Goal: Task Accomplishment & Management: Use online tool/utility

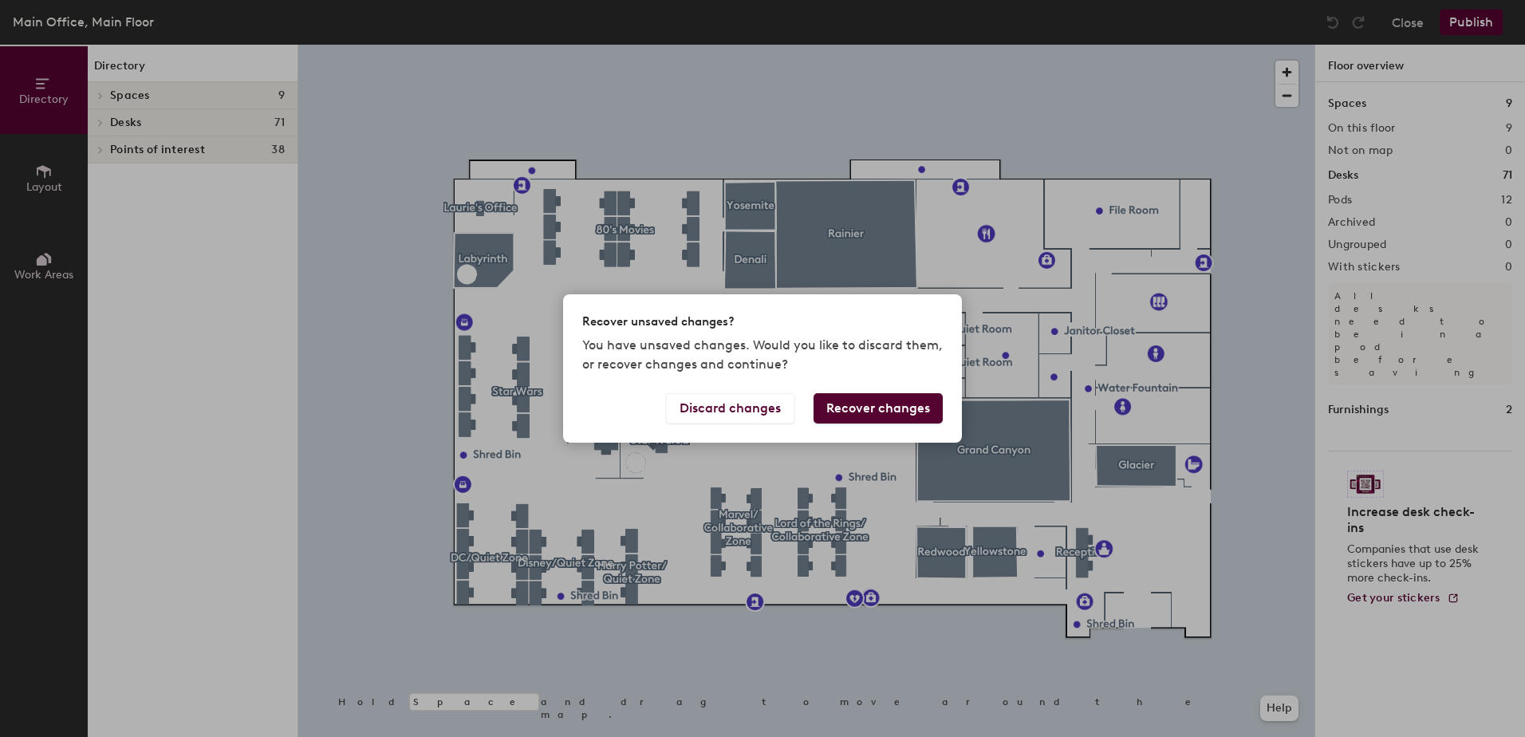
click at [755, 406] on button "Discard changes" at bounding box center [730, 408] width 128 height 30
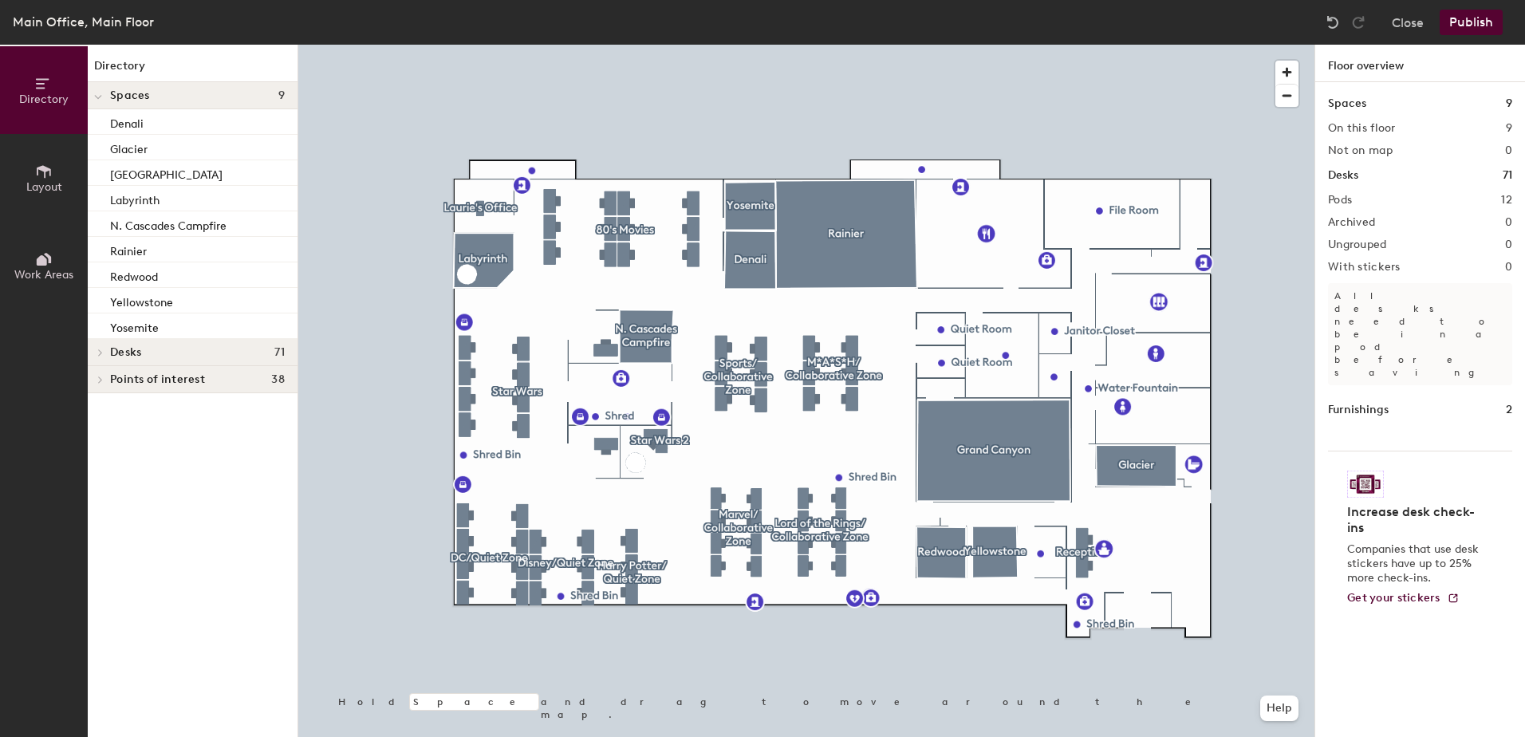
click at [177, 197] on div "Labyrinth" at bounding box center [193, 199] width 210 height 26
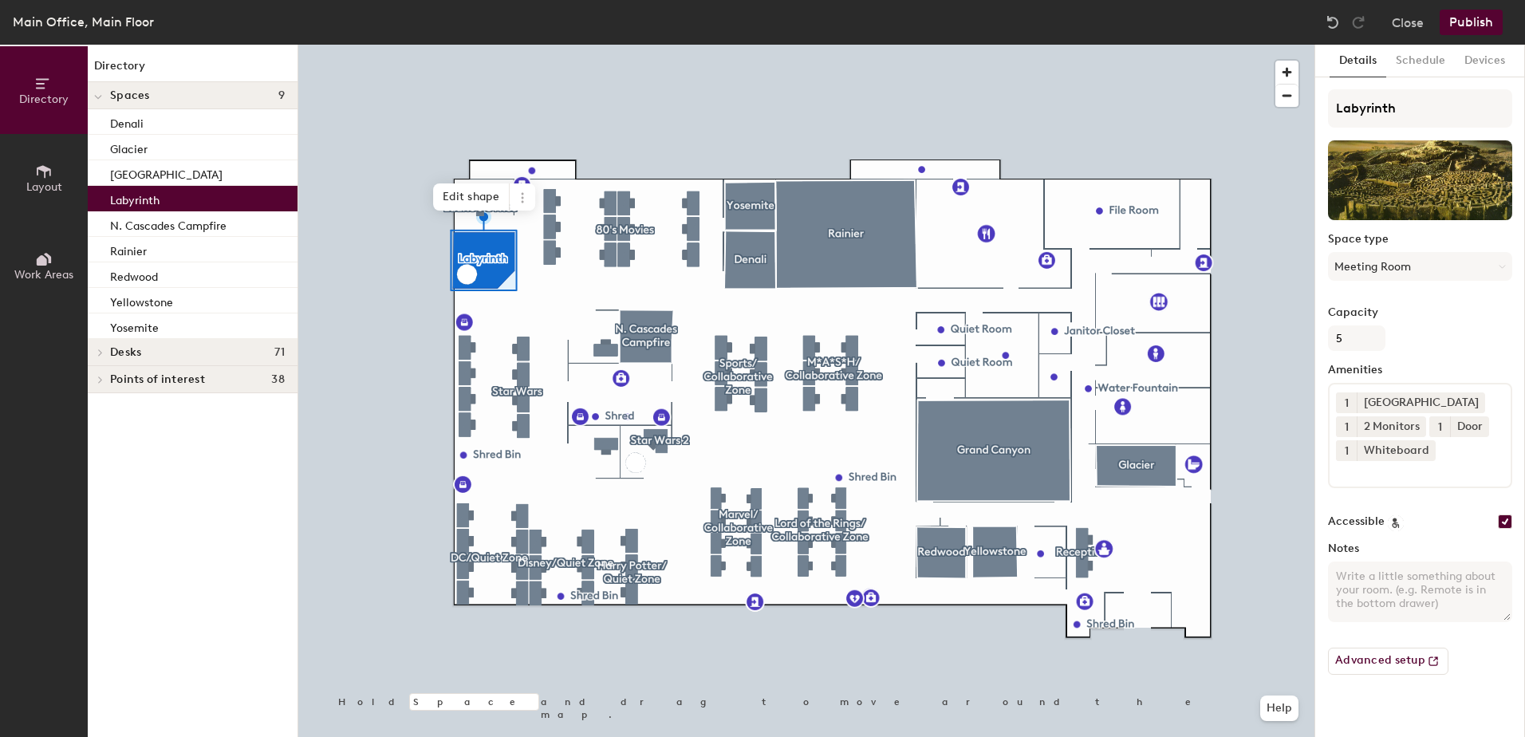
click at [42, 195] on button "Layout" at bounding box center [44, 178] width 88 height 88
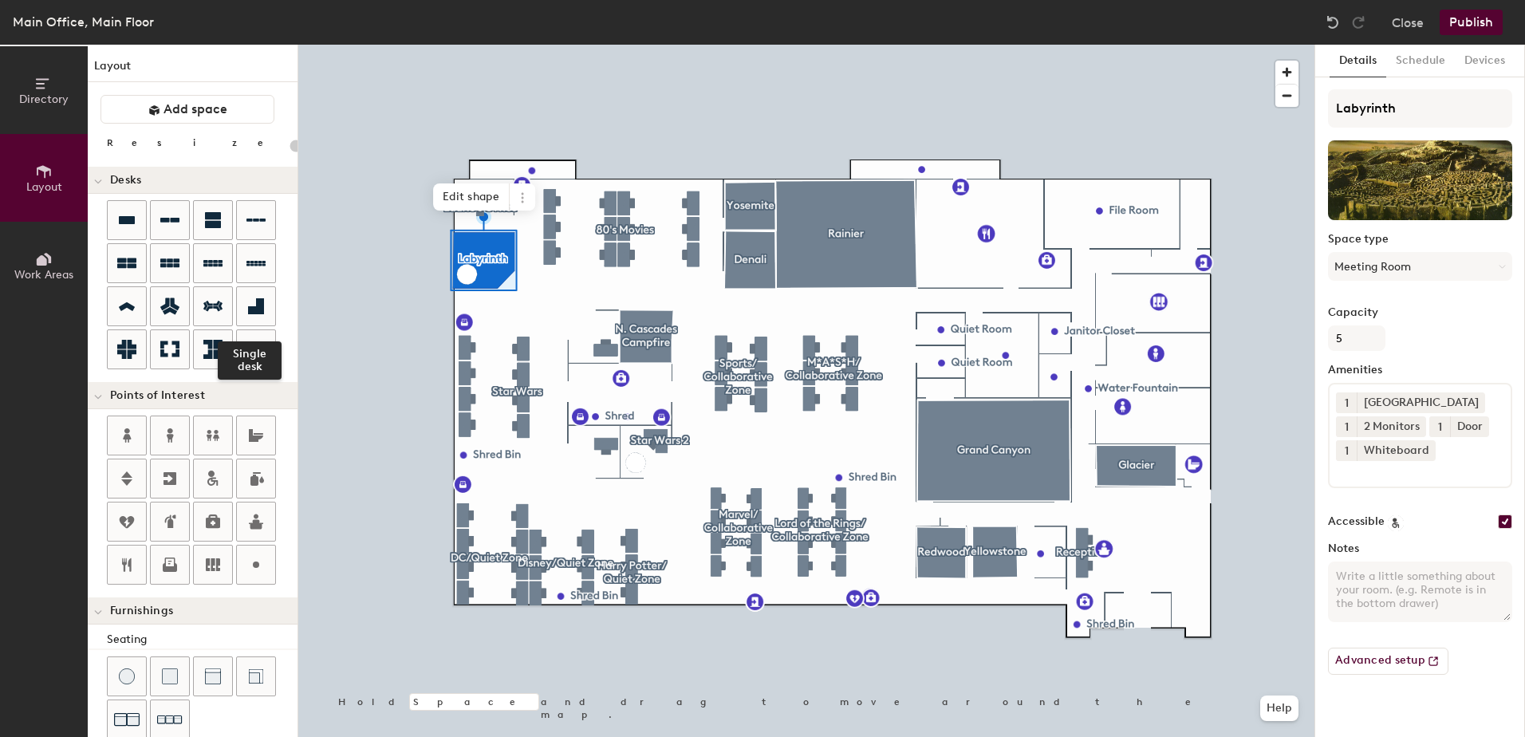
click at [251, 305] on icon at bounding box center [255, 306] width 19 height 19
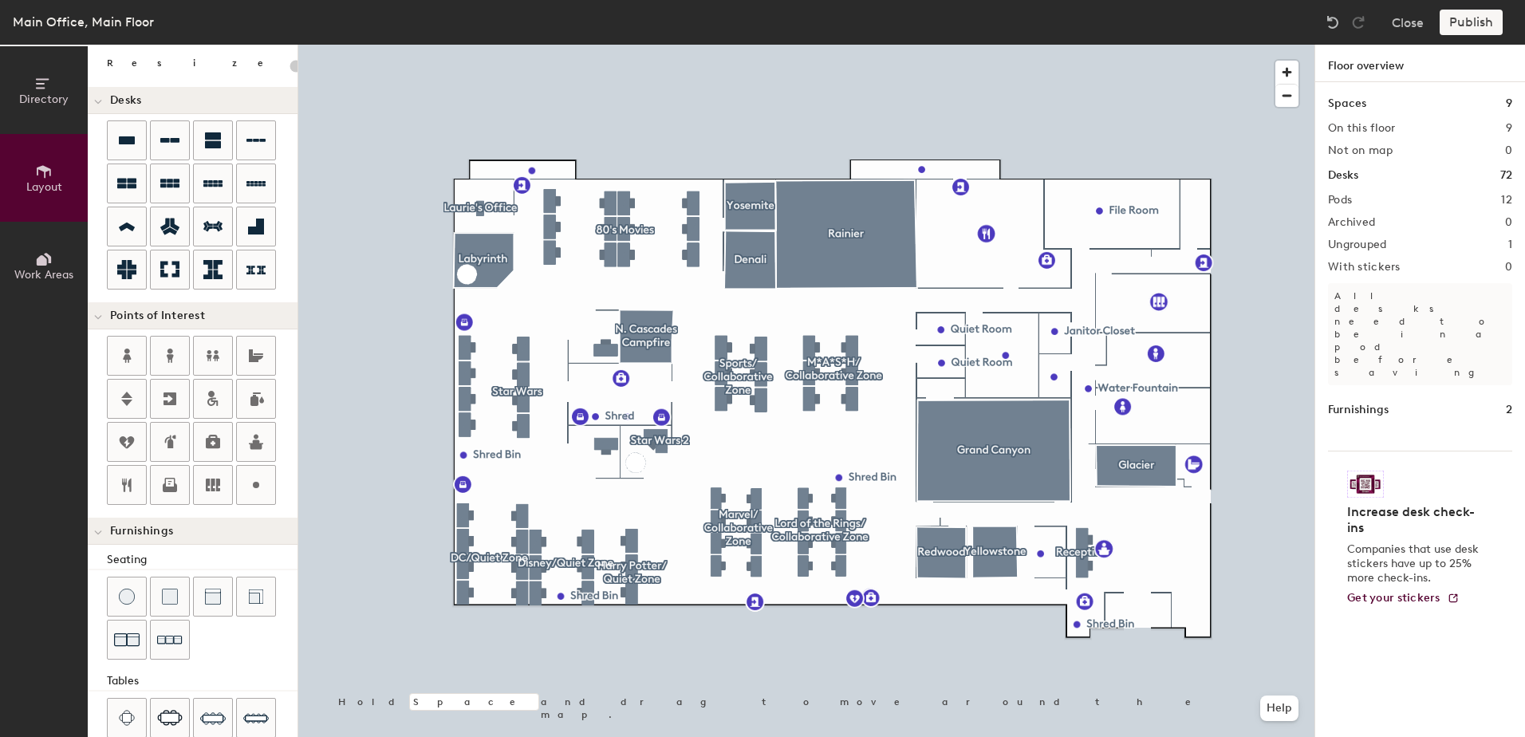
scroll to position [239, 0]
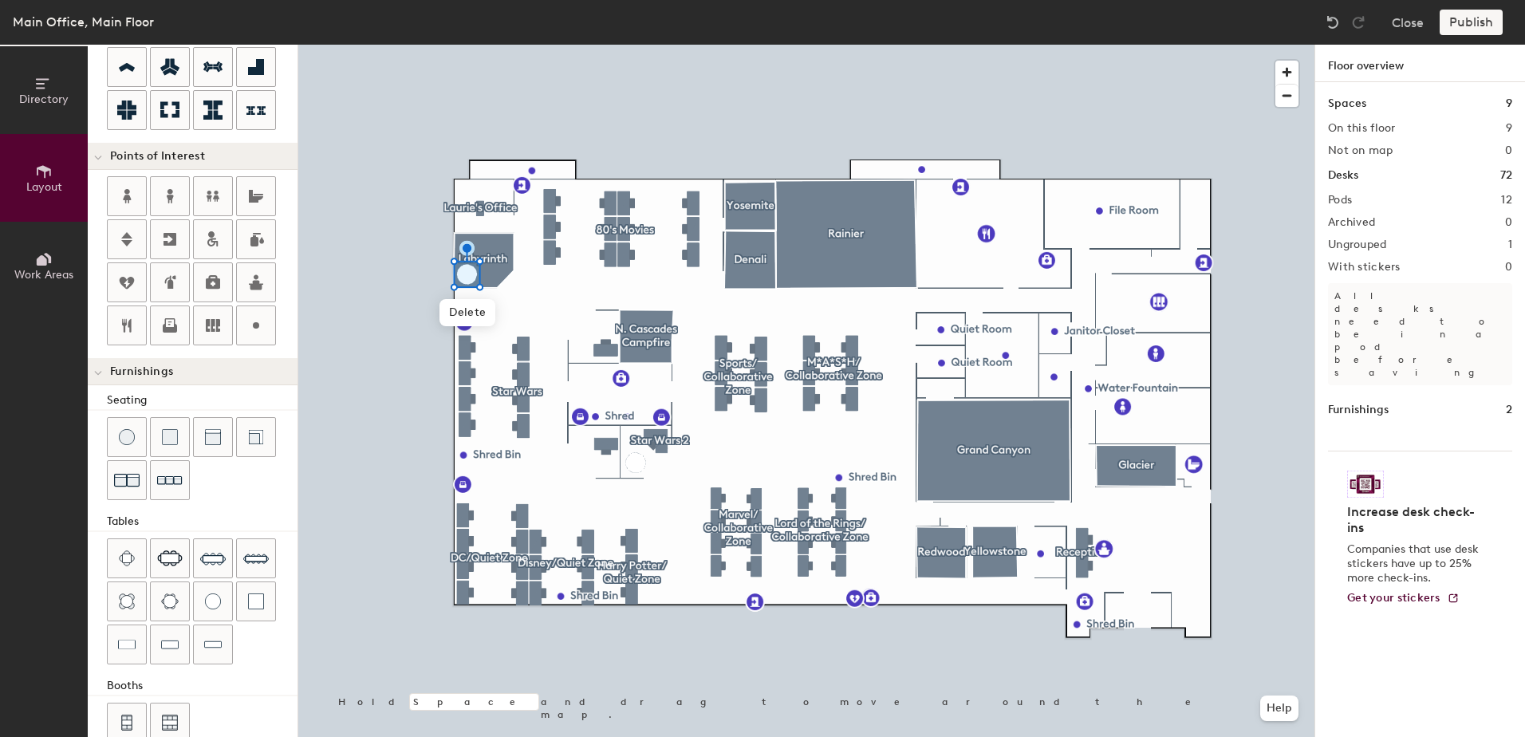
click at [459, 312] on span "Delete" at bounding box center [467, 312] width 56 height 27
click at [128, 609] on div at bounding box center [127, 601] width 38 height 38
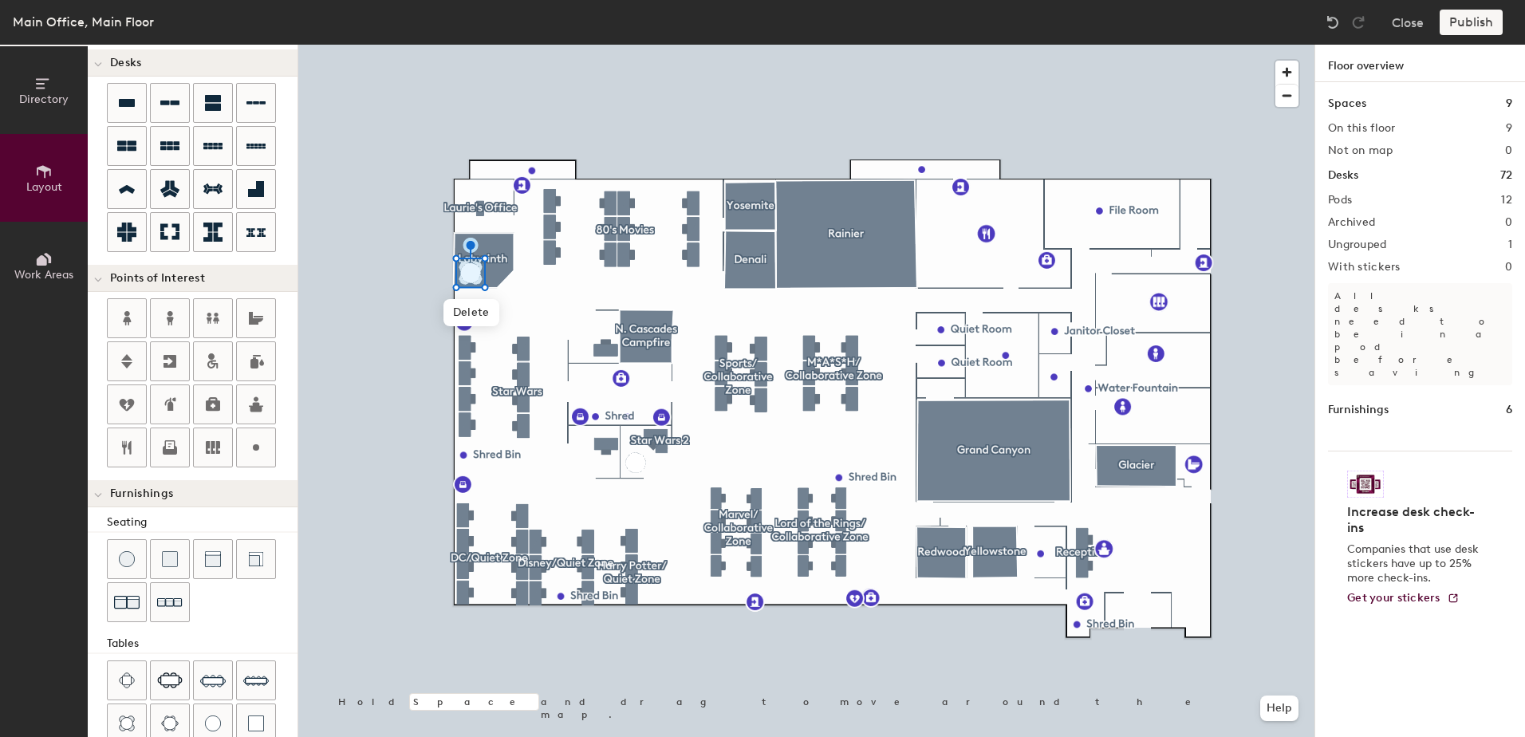
scroll to position [111, 0]
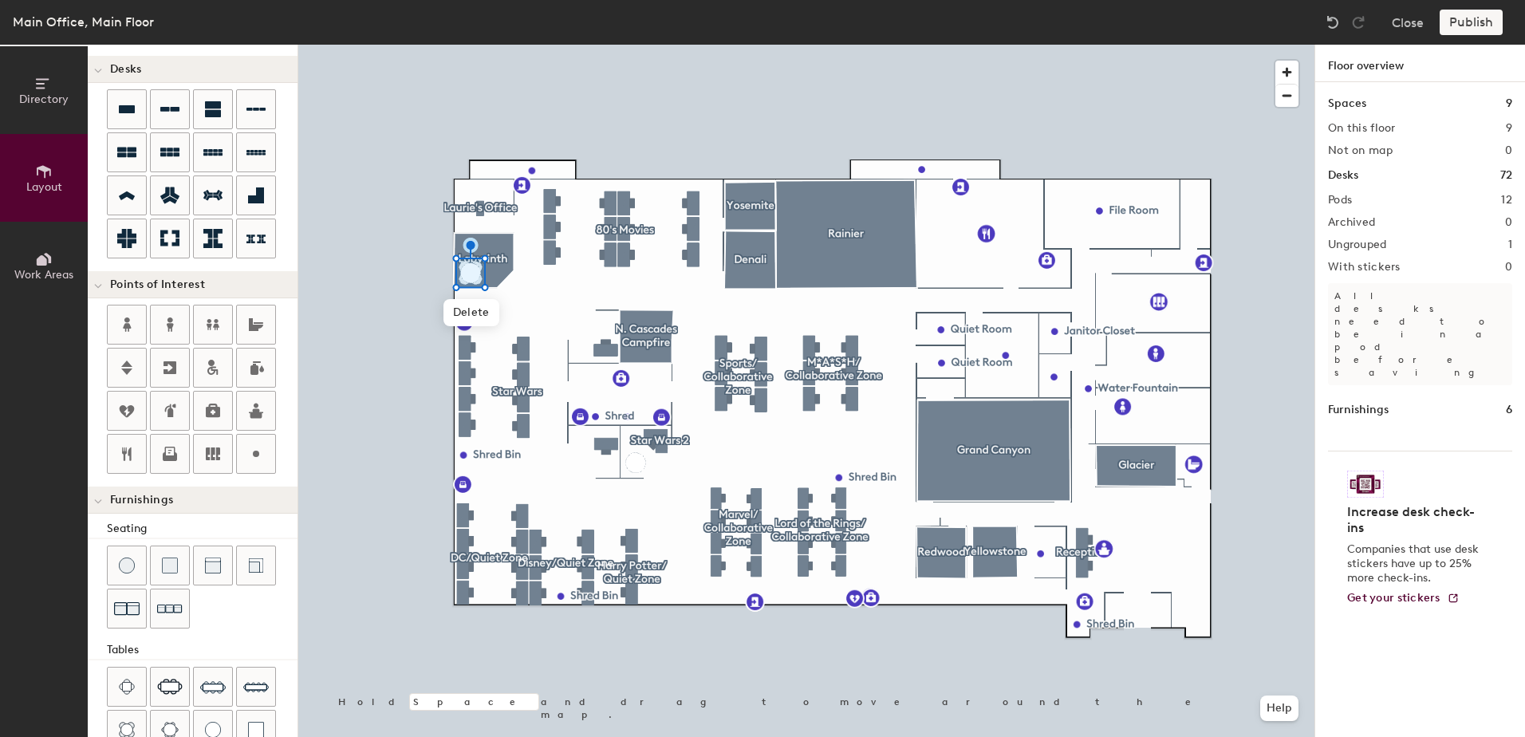
click at [1482, 17] on div "Publish" at bounding box center [1475, 23] width 73 height 26
click at [1478, 26] on div "Publish" at bounding box center [1475, 23] width 73 height 26
type input "20"
click at [1480, 23] on div "Publish" at bounding box center [1475, 23] width 73 height 26
click at [1470, 14] on div "Publish" at bounding box center [1475, 23] width 73 height 26
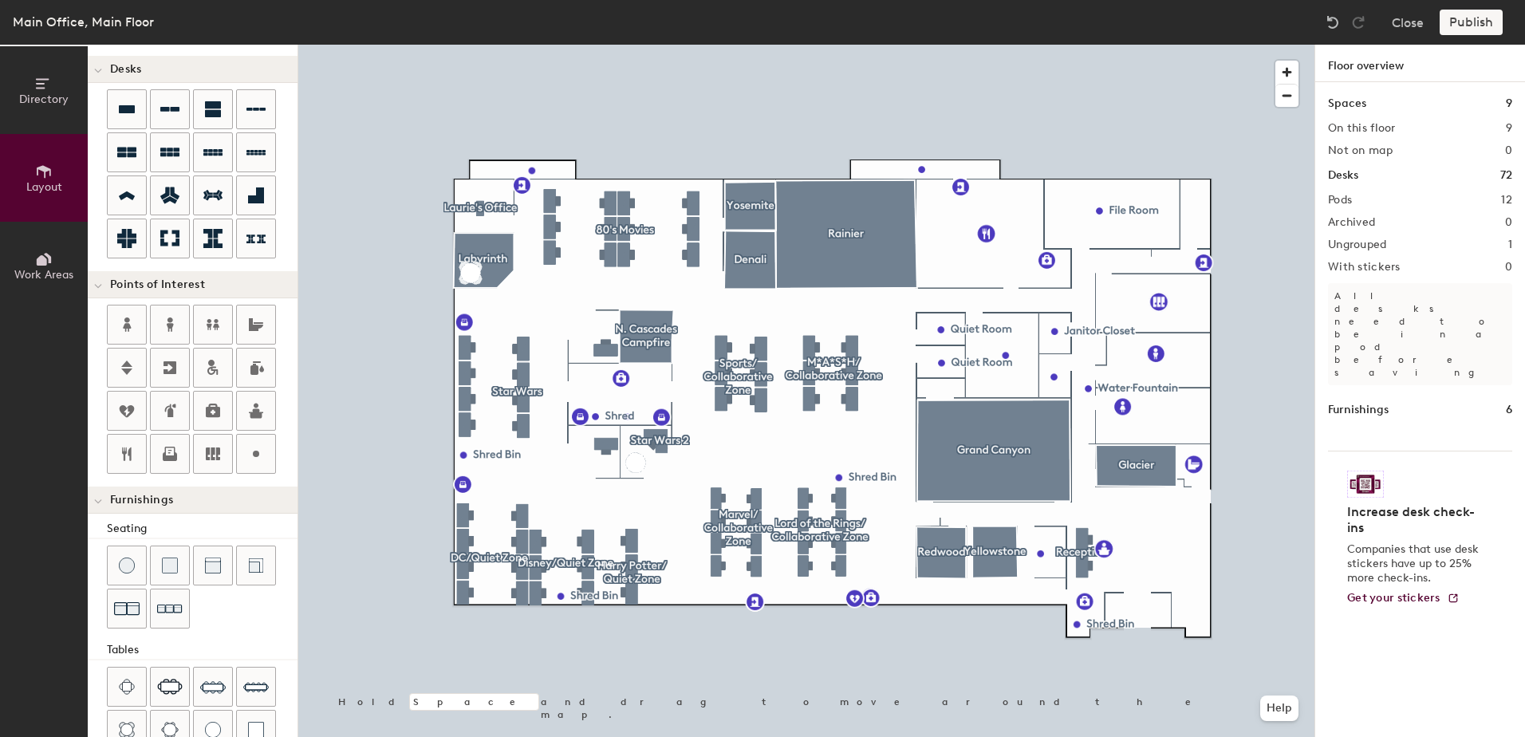
click at [1392, 20] on button "Close" at bounding box center [1407, 23] width 32 height 26
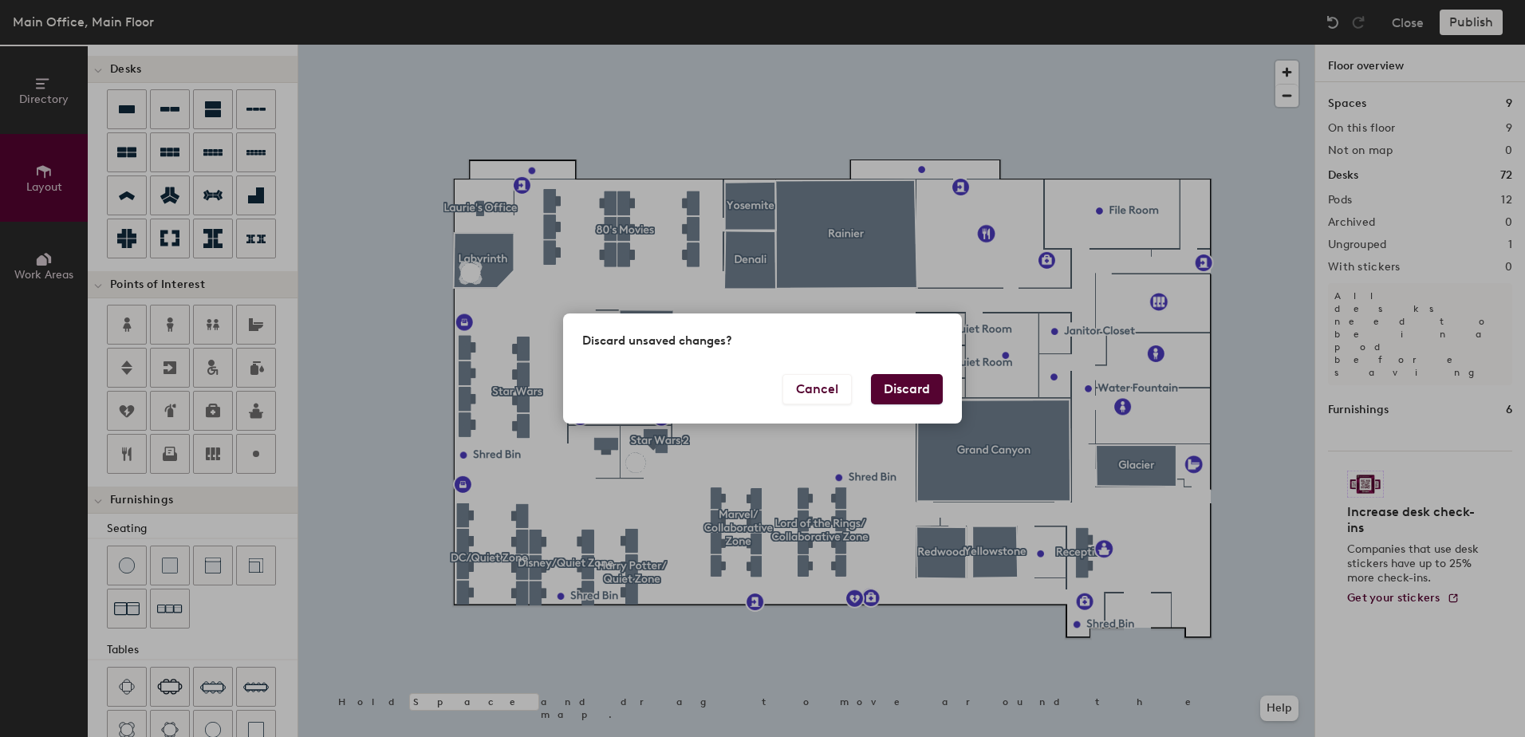
click at [831, 392] on button "Cancel" at bounding box center [816, 389] width 69 height 30
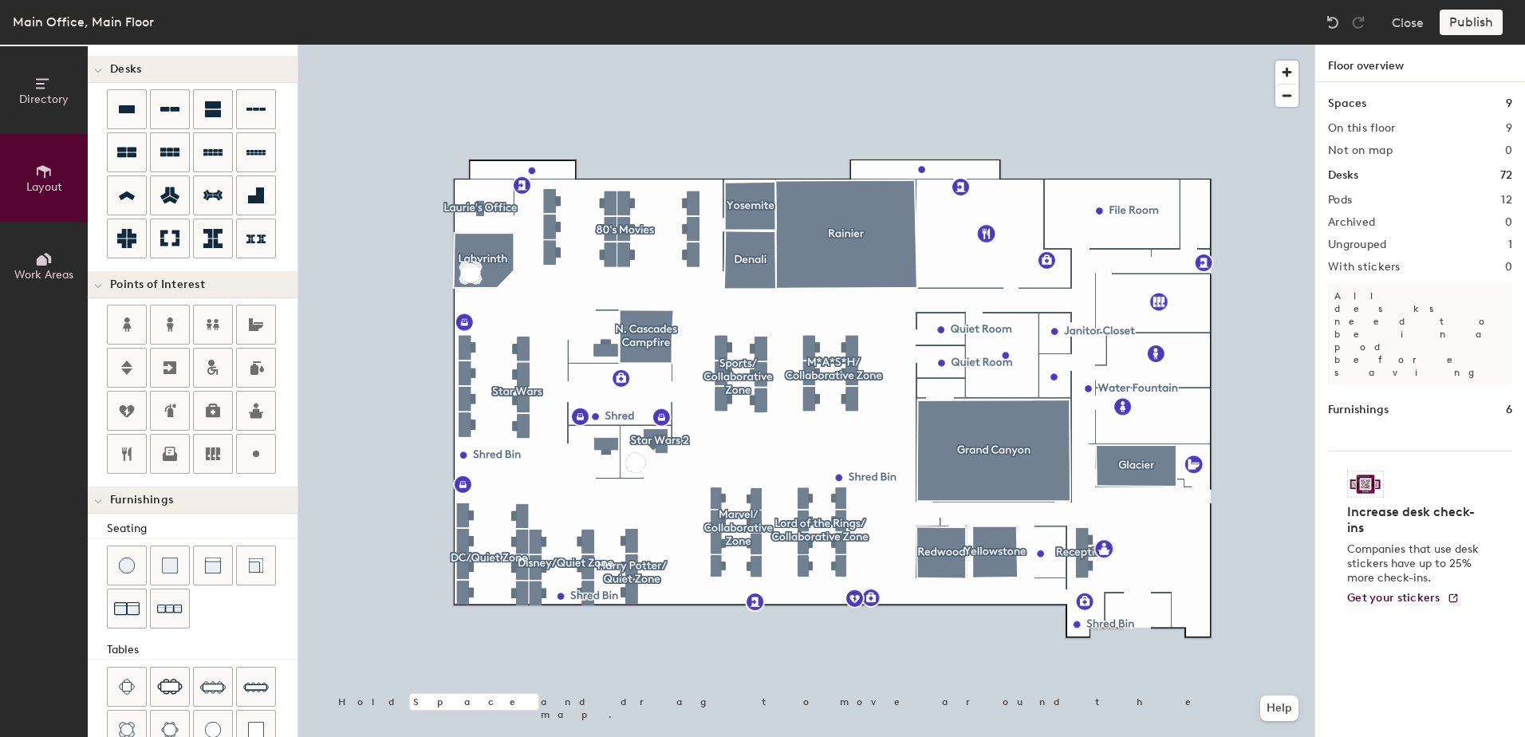
click at [59, 91] on button "Directory" at bounding box center [44, 90] width 88 height 88
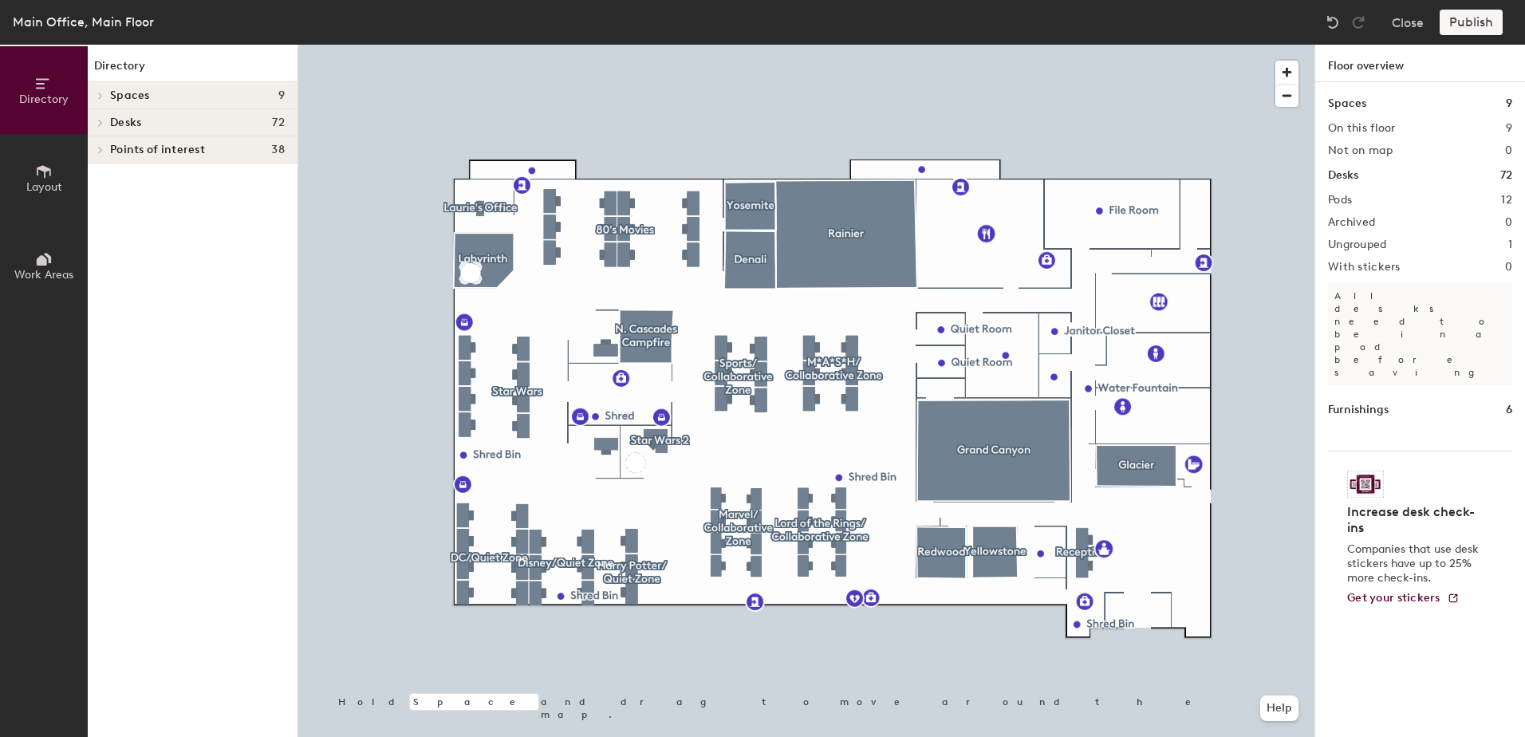
scroll to position [0, 0]
click at [93, 94] on span at bounding box center [100, 96] width 14 height 8
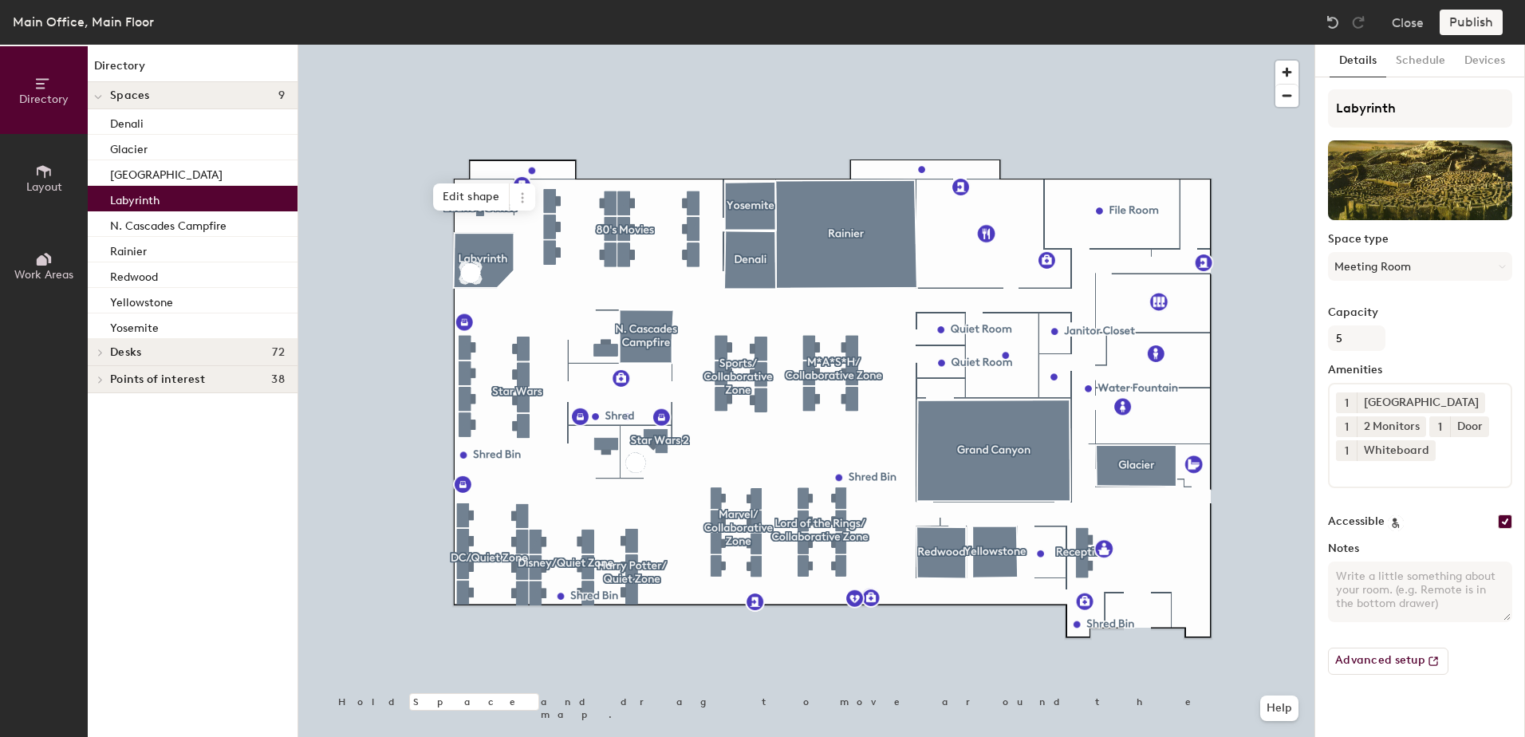
click at [144, 199] on p "Labyrinth" at bounding box center [134, 198] width 49 height 18
click at [1478, 13] on div "Publish" at bounding box center [1475, 23] width 73 height 26
click at [1415, 26] on button "Close" at bounding box center [1407, 23] width 32 height 26
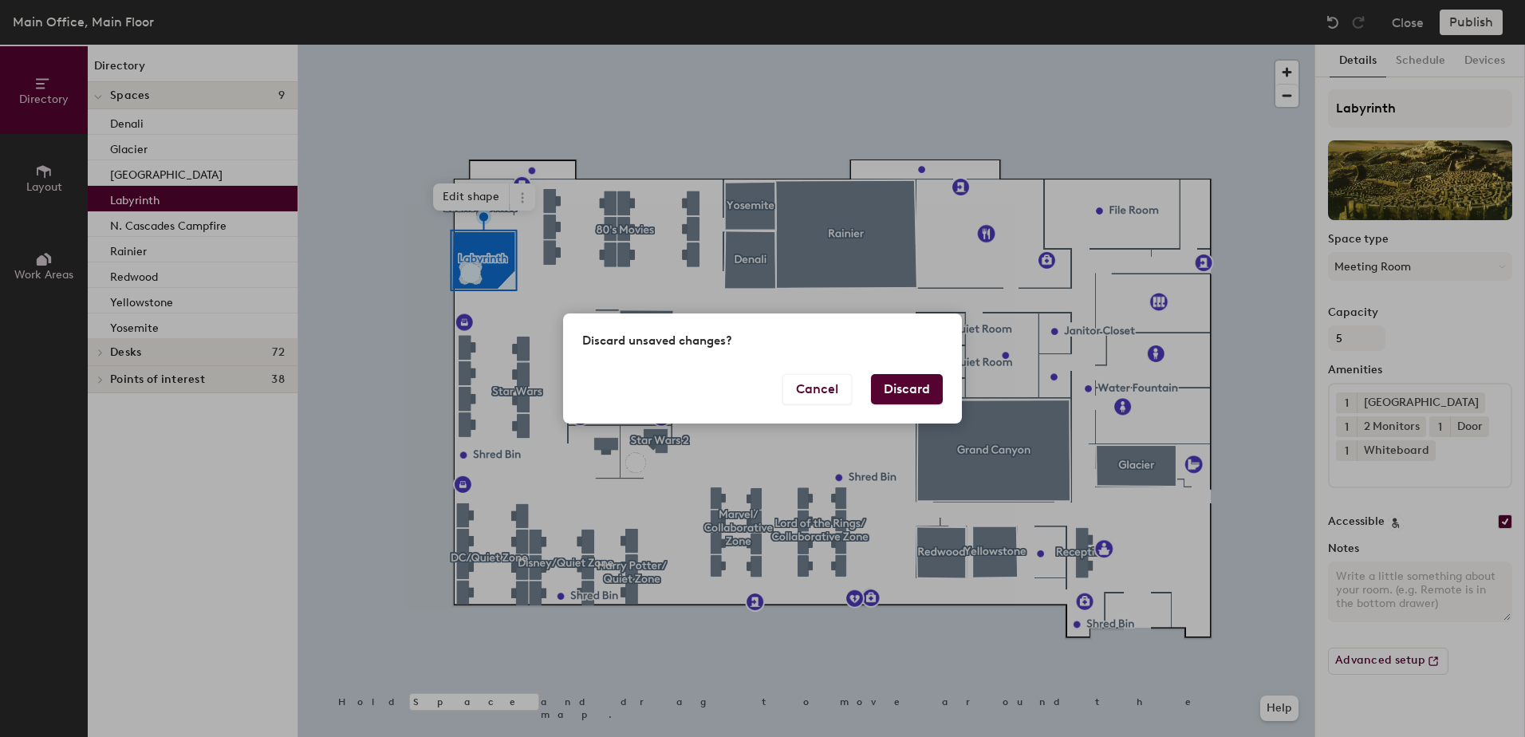
click at [791, 387] on button "Cancel" at bounding box center [816, 389] width 69 height 30
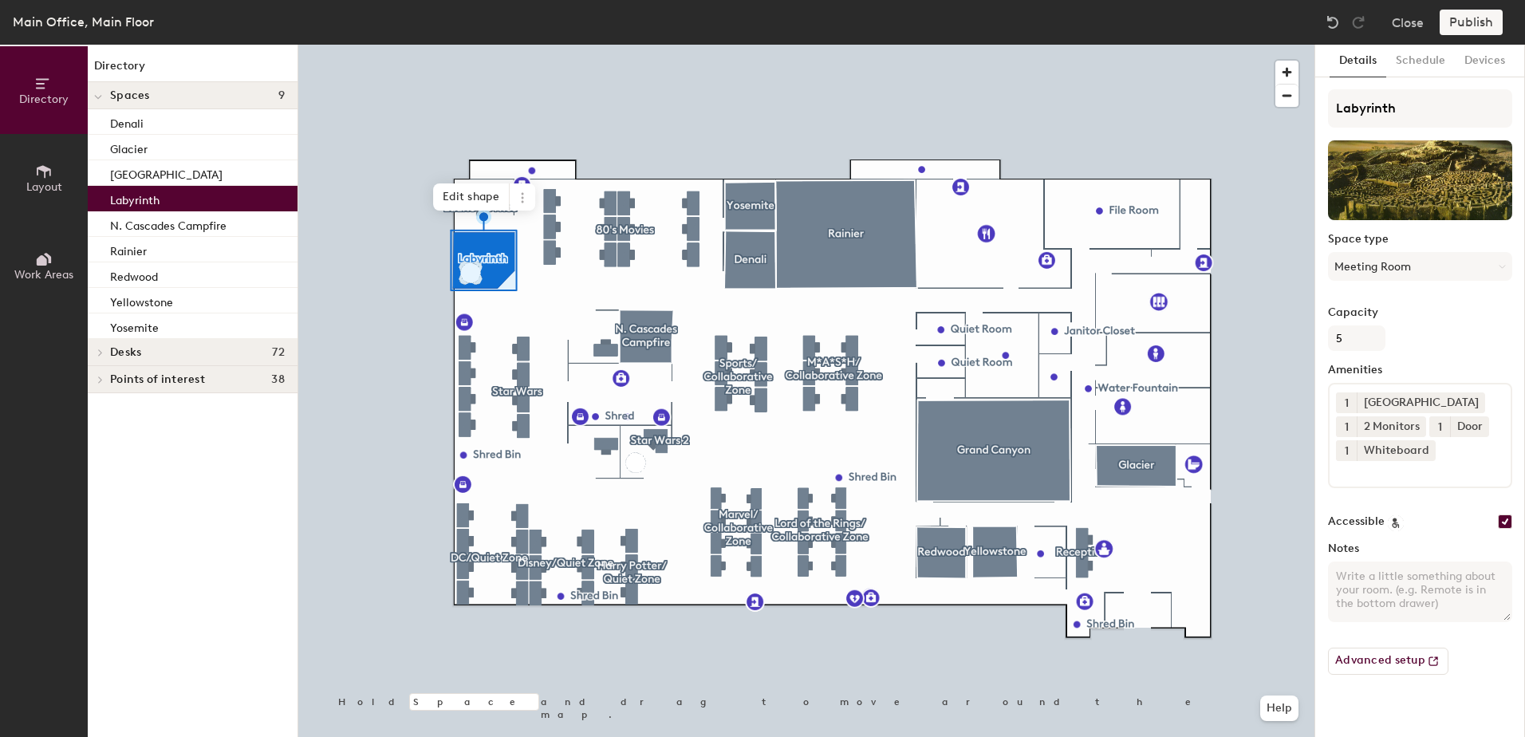
click at [1395, 671] on button "Advanced setup" at bounding box center [1388, 661] width 120 height 27
click at [1469, 22] on div "Publish" at bounding box center [1475, 23] width 73 height 26
click at [1402, 22] on button "Close" at bounding box center [1407, 23] width 32 height 26
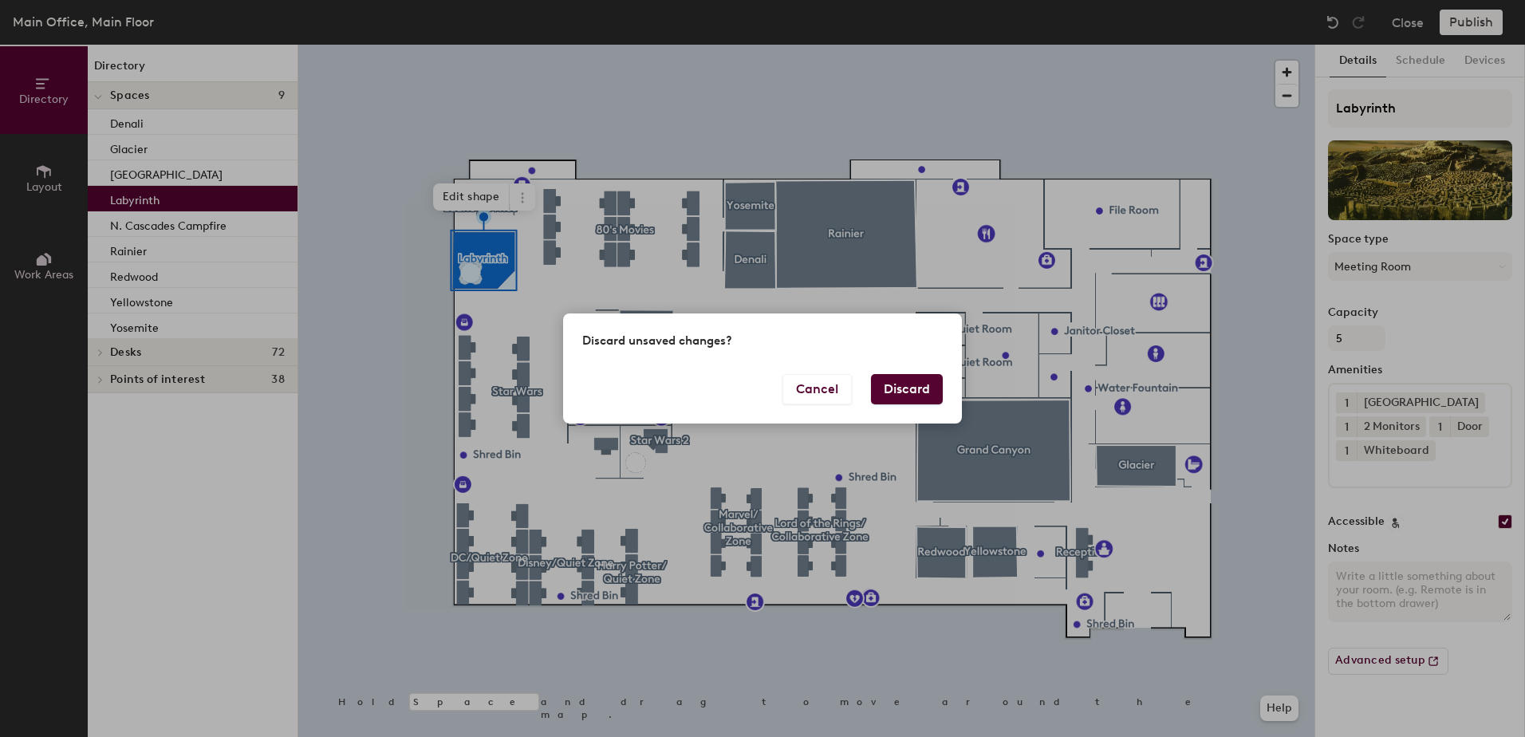
click at [910, 392] on button "Discard" at bounding box center [907, 389] width 72 height 30
